Goal: Task Accomplishment & Management: Manage account settings

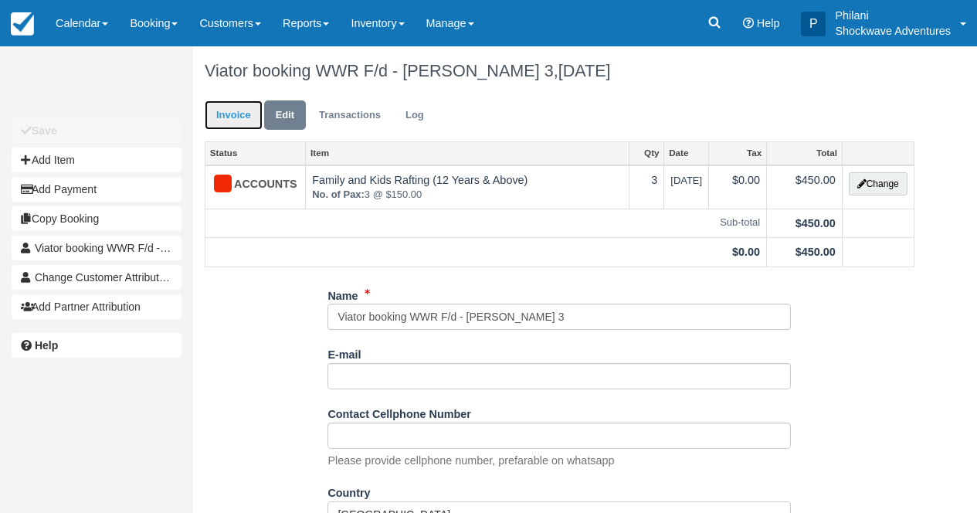
click at [221, 125] on link "Invoice" at bounding box center [234, 115] width 58 height 30
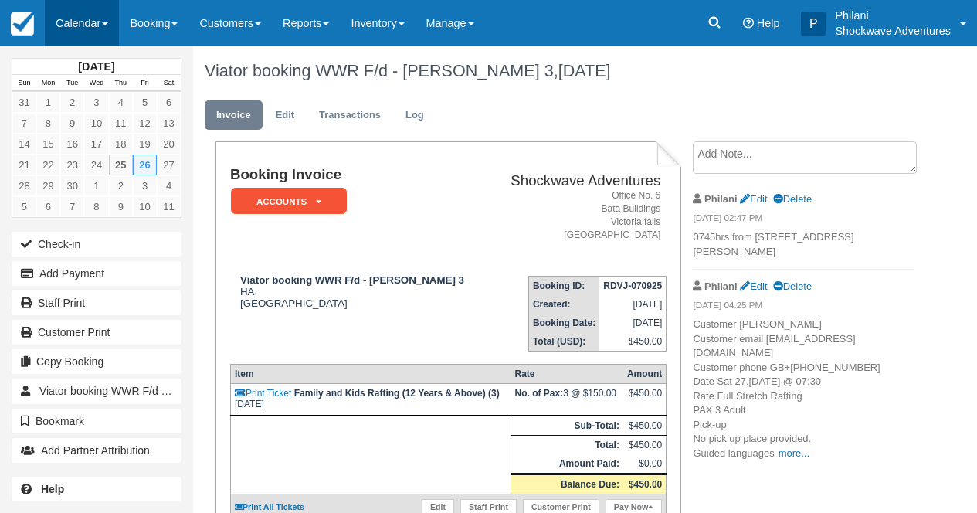
click at [89, 25] on link "Calendar" at bounding box center [82, 23] width 74 height 46
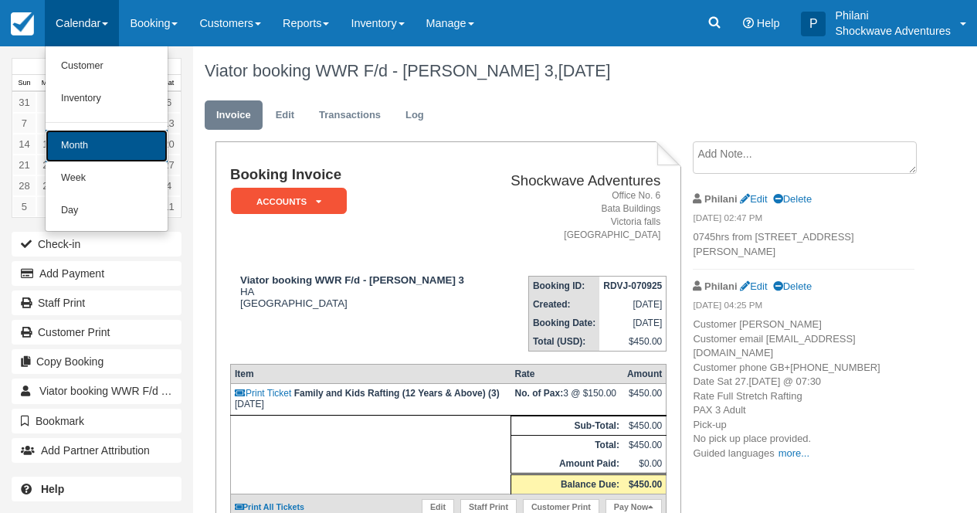
click at [117, 147] on link "Month" at bounding box center [107, 146] width 122 height 32
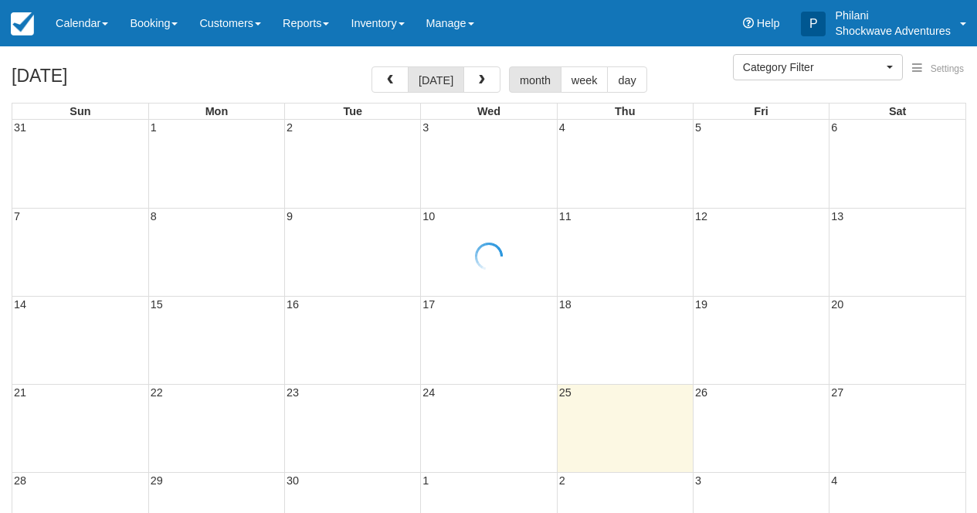
select select
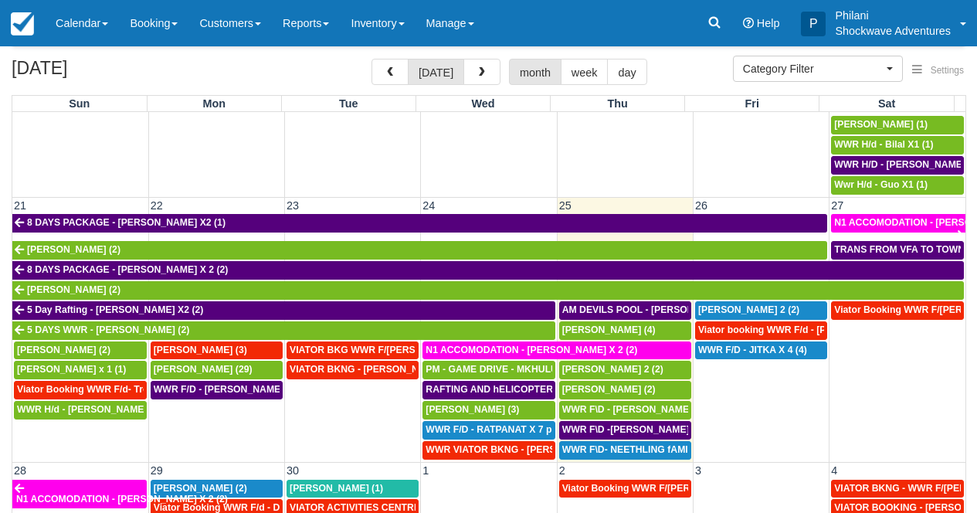
scroll to position [668, 0]
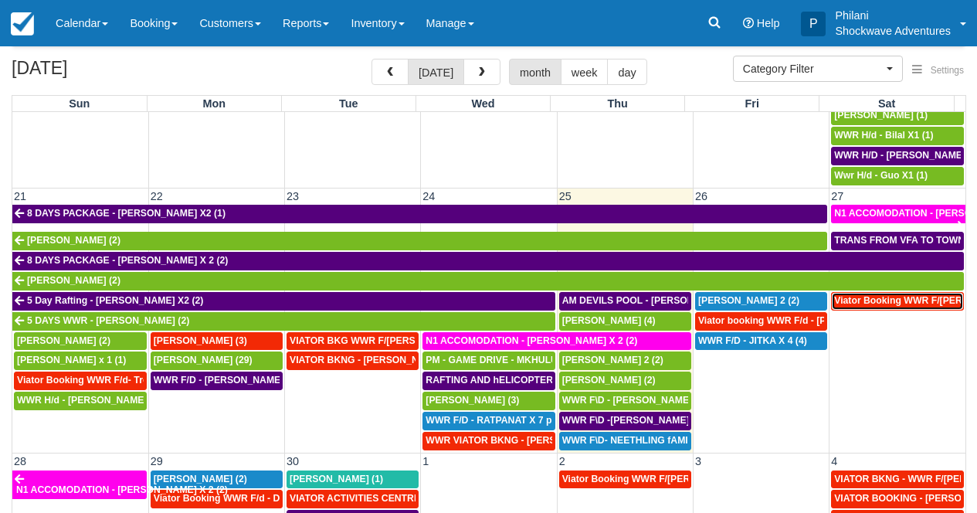
click at [869, 306] on span "Viator Booking WWR F/[PERSON_NAME] (2)" at bounding box center [933, 300] width 199 height 11
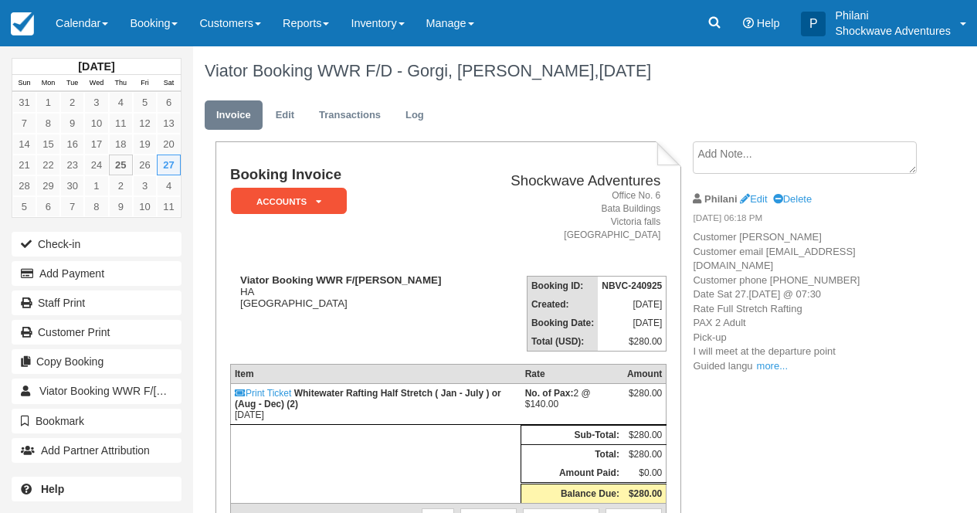
click at [729, 161] on textarea at bounding box center [805, 157] width 224 height 32
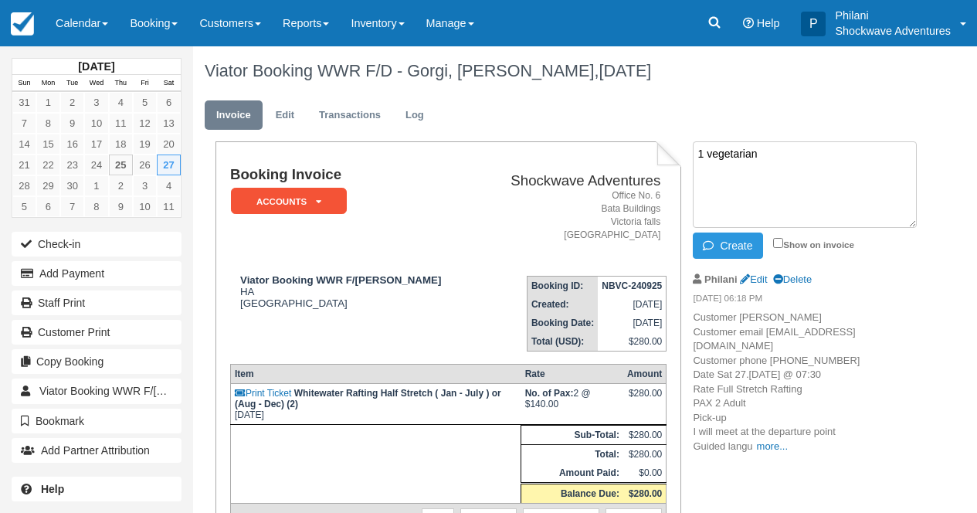
click at [698, 151] on textarea "1 vegetarian" at bounding box center [805, 184] width 224 height 87
type textarea "Pillacol Guesthouse at 0720hrs 1 vegetarian"
click at [776, 244] on input "Show on invoice" at bounding box center [778, 243] width 10 height 10
checkbox input "true"
click at [756, 247] on button "Create" at bounding box center [728, 246] width 70 height 26
